Goal: Task Accomplishment & Management: Manage account settings

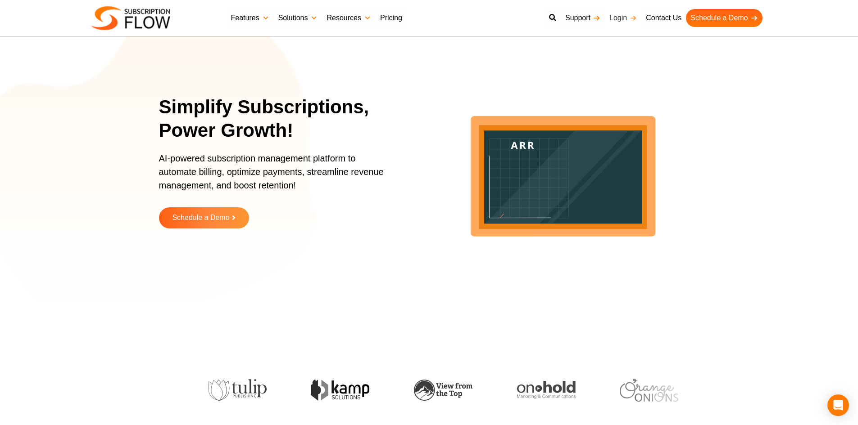
click at [620, 16] on link "Login" at bounding box center [623, 18] width 36 height 18
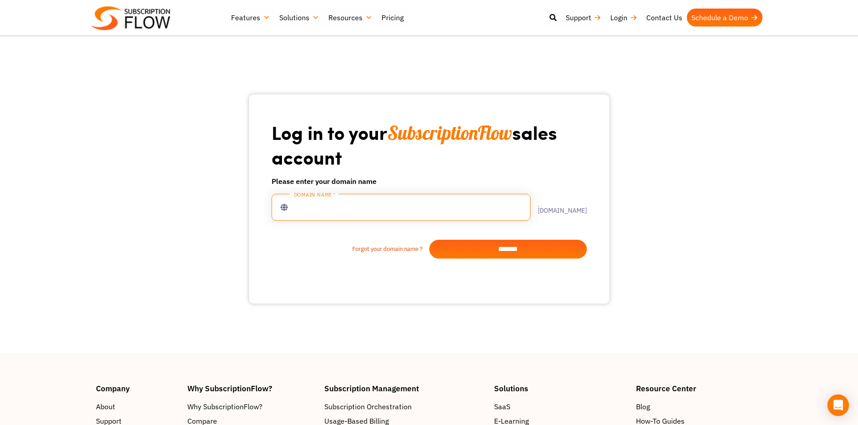
click at [307, 214] on input "text" at bounding box center [400, 207] width 259 height 27
type input "*******"
click at [495, 253] on input "*******" at bounding box center [508, 249] width 158 height 19
